Goal: Information Seeking & Learning: Learn about a topic

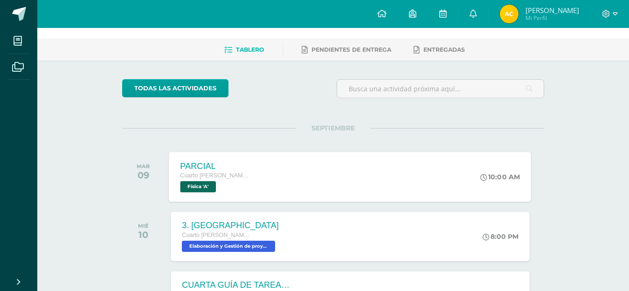
scroll to position [93, 0]
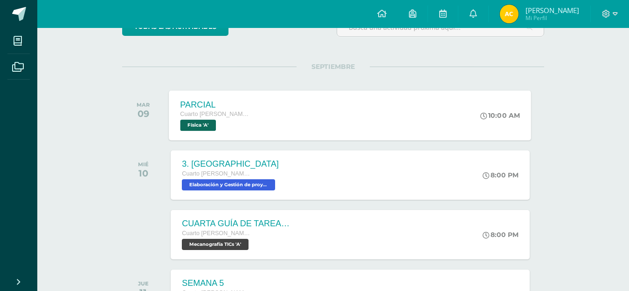
click at [198, 131] on span "Física 'A'" at bounding box center [198, 125] width 36 height 11
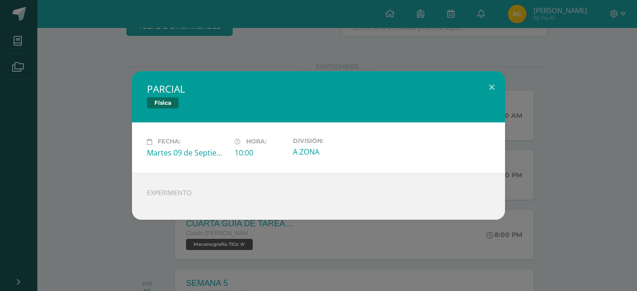
click at [100, 49] on div "PARCIAL Física Fecha: [DATE] Hora: 10:00 División: A ZONA" at bounding box center [318, 145] width 637 height 291
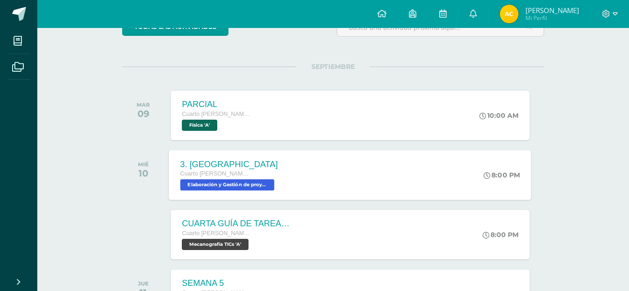
click at [225, 182] on span "Elaboración y Gestión de proyectos 'A'" at bounding box center [227, 184] width 94 height 11
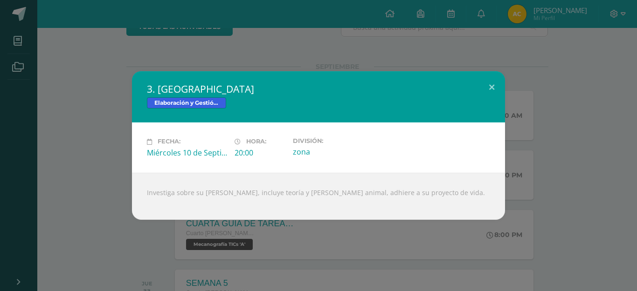
click at [53, 75] on div "3. [GEOGRAPHIC_DATA] Elaboración y Gestión de proyectos Fecha: [DATE] Hora: 20:…" at bounding box center [318, 145] width 629 height 148
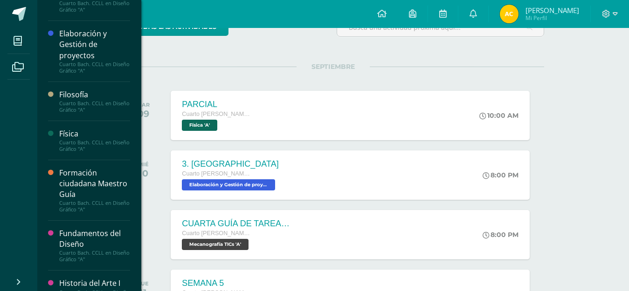
scroll to position [280, 0]
click at [76, 41] on div "Elaboración y Gestión de proyectos" at bounding box center [94, 44] width 71 height 32
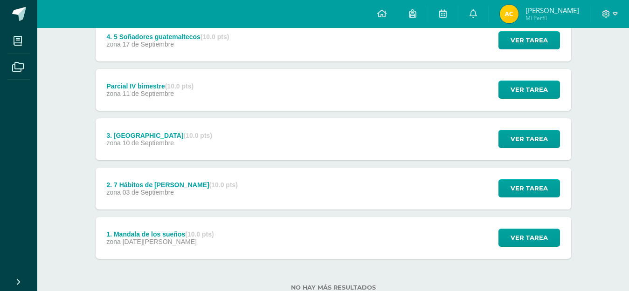
scroll to position [119, 0]
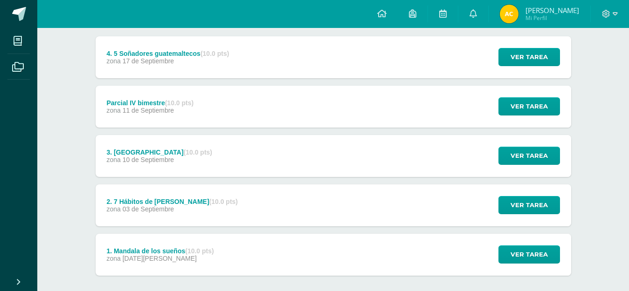
click at [132, 53] on div "4. 5 Soñadores [DEMOGRAPHIC_DATA] (10.0 pts)" at bounding box center [167, 53] width 123 height 7
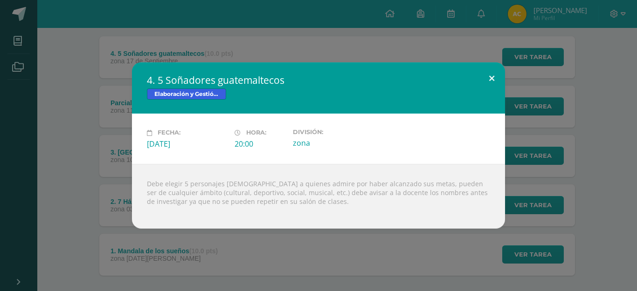
click at [490, 76] on button at bounding box center [491, 78] width 27 height 32
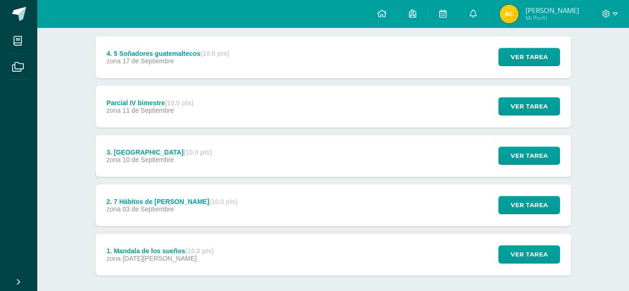
click at [172, 47] on div "4. 5 Soñadores guatemaltecos (10.0 pts) zona 17 de Septiembre" at bounding box center [168, 57] width 145 height 42
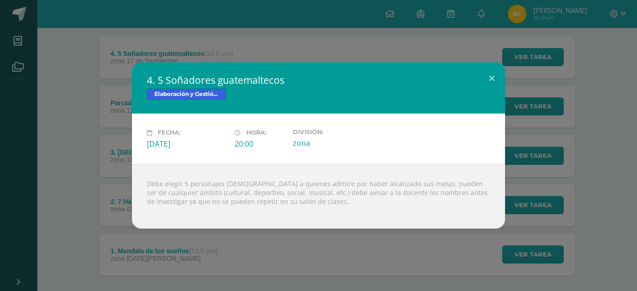
click at [72, 49] on div "4. 5 Soñadores guatemaltecos Elaboración y Gestión de proyectos Fecha: [DATE] H…" at bounding box center [318, 145] width 637 height 291
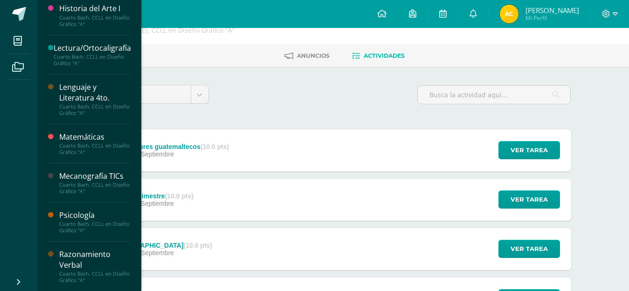
scroll to position [554, 0]
click at [103, 180] on div "Mecanografía TICs" at bounding box center [94, 176] width 71 height 11
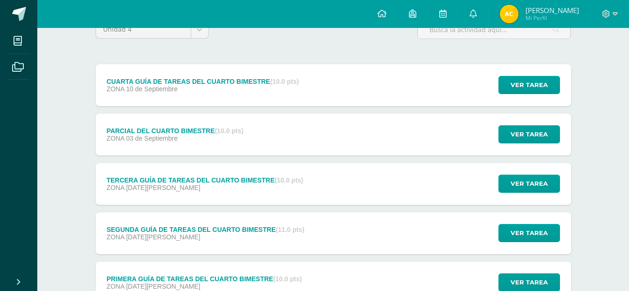
scroll to position [93, 0]
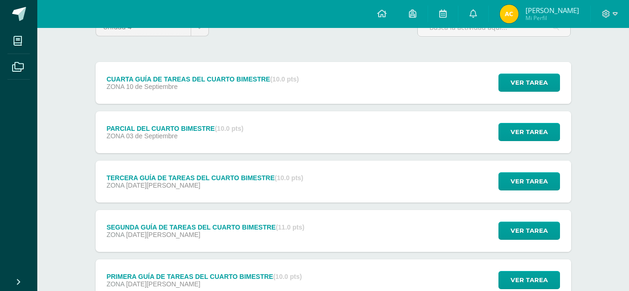
click at [190, 81] on div "CUARTA GUÍA DE TAREAS DEL CUARTO BIMESTRE (10.0 pts)" at bounding box center [202, 79] width 193 height 7
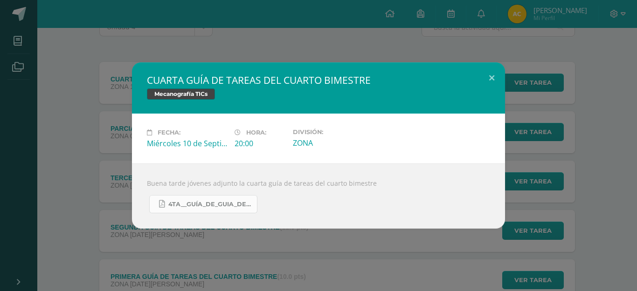
click at [197, 209] on link "4TA__GUÍA_DE_GUIA_DE_TAREAS_DE_4TH__DIVERSIFICADO_Y_5TO_PC.__DEL_CUARTO_BIMESTR…" at bounding box center [203, 204] width 108 height 18
click at [292, 32] on div "CUARTA GUÍA DE TAREAS DEL CUARTO BIMESTRE Mecanografía TICs Fecha: [DATE] Hora:…" at bounding box center [318, 145] width 637 height 291
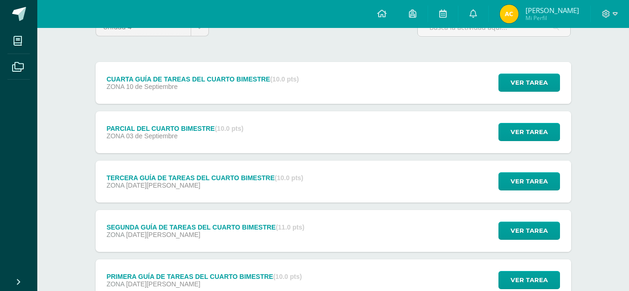
click at [269, 47] on div "Unidad 4 Unidad 1 Unidad 2 Unidad 3 Unidad 4 CUARTA GUÍA DE TAREAS DEL CUARTO B…" at bounding box center [333, 181] width 483 height 327
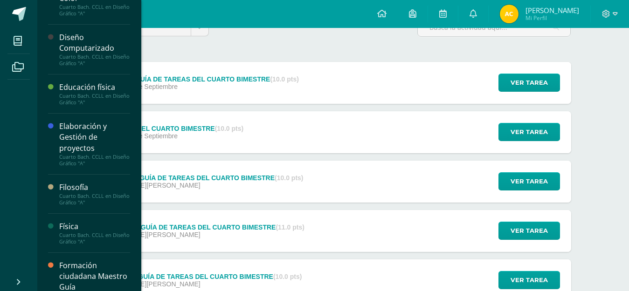
scroll to position [186, 0]
click at [87, 132] on div "Elaboración y Gestión de proyectos" at bounding box center [94, 137] width 71 height 32
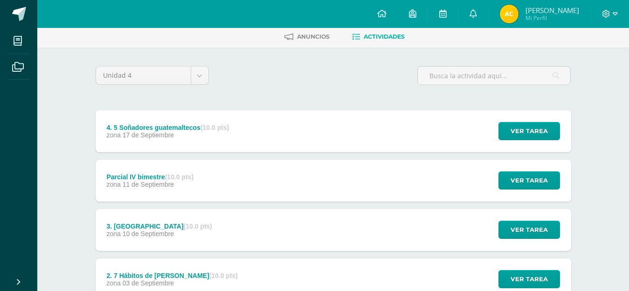
scroll to position [140, 0]
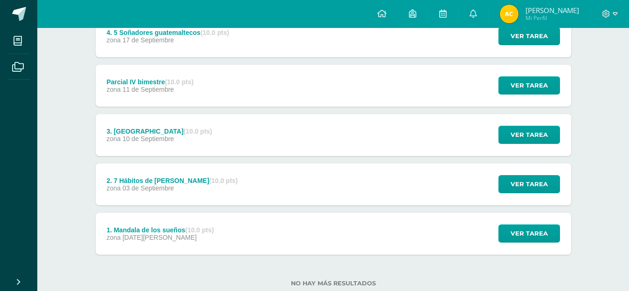
click at [126, 137] on span "10 de Septiembre" at bounding box center [149, 138] width 52 height 7
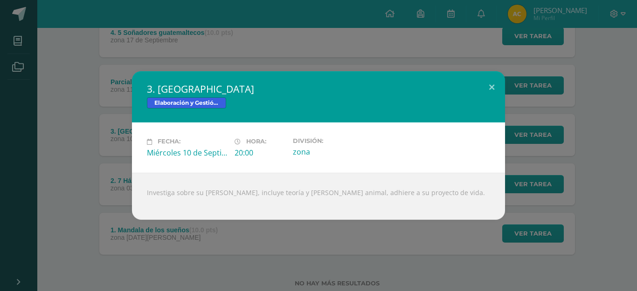
click at [279, 59] on div "3. [GEOGRAPHIC_DATA] Elaboración y Gestión de proyectos Fecha: [DATE] Hora: 20:…" at bounding box center [318, 145] width 637 height 291
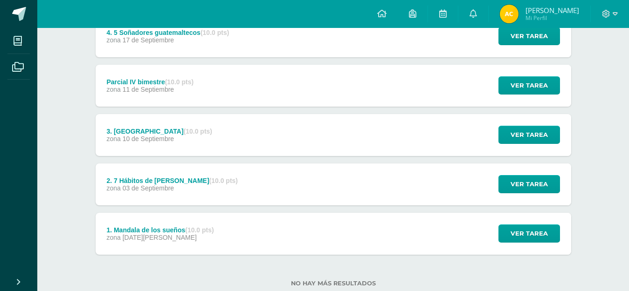
scroll to position [93, 0]
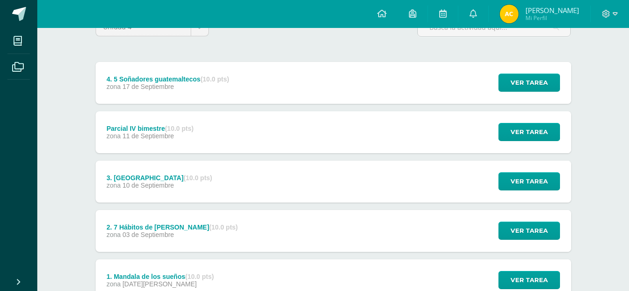
click at [145, 81] on div "4. 5 Soñadores [DEMOGRAPHIC_DATA] (10.0 pts)" at bounding box center [167, 79] width 123 height 7
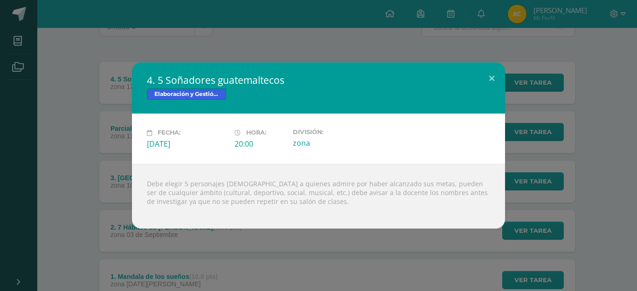
click at [310, 25] on div "4. 5 Soñadores guatemaltecos Elaboración y Gestión de proyectos Fecha: [DATE] H…" at bounding box center [318, 145] width 637 height 291
